Goal: Navigation & Orientation: Find specific page/section

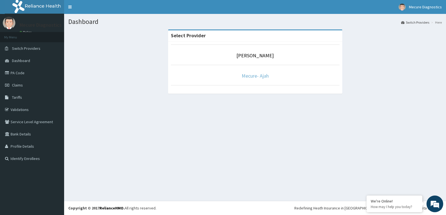
click at [250, 76] on link "Mecure- Ajah" at bounding box center [255, 76] width 27 height 6
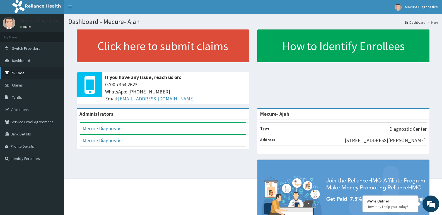
click at [30, 73] on link "PA Code" at bounding box center [32, 73] width 64 height 12
